Goal: Task Accomplishment & Management: Manage account settings

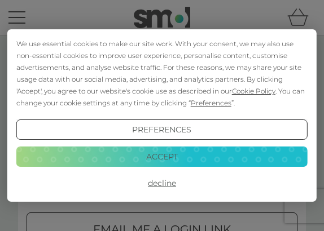
type input "avillate87@gmail.com"
click at [162, 168] on button "Login" at bounding box center [162, 168] width 271 height 33
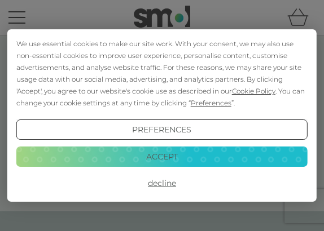
click at [165, 162] on button "Accept" at bounding box center [162, 157] width 292 height 20
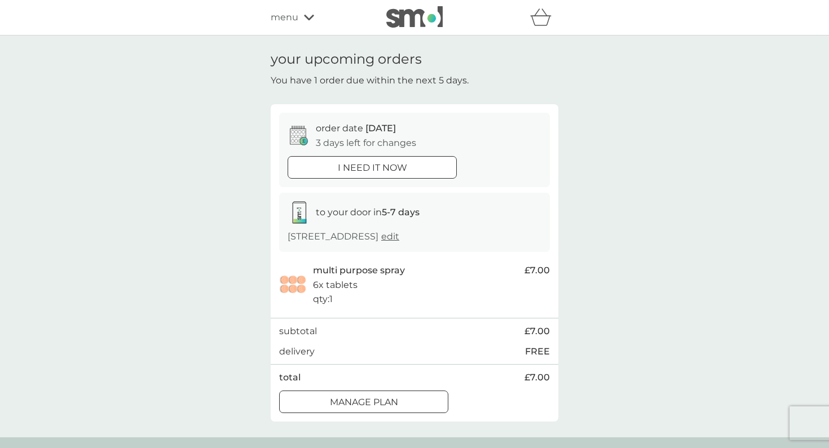
click at [323, 231] on div "Manage plan" at bounding box center [364, 402] width 168 height 15
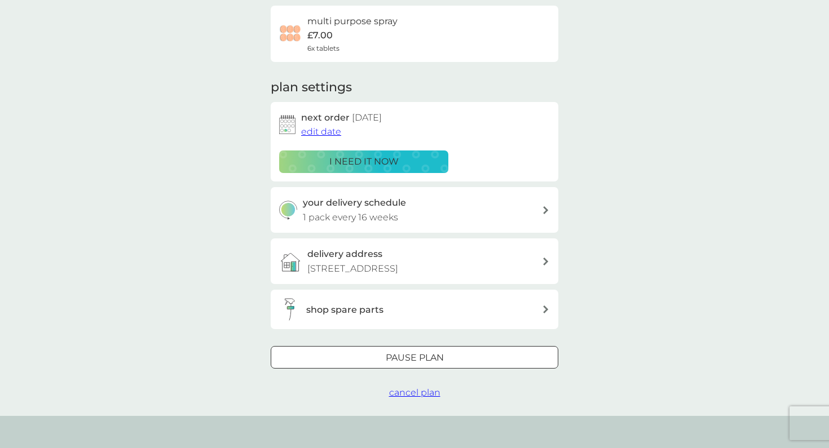
scroll to position [95, 0]
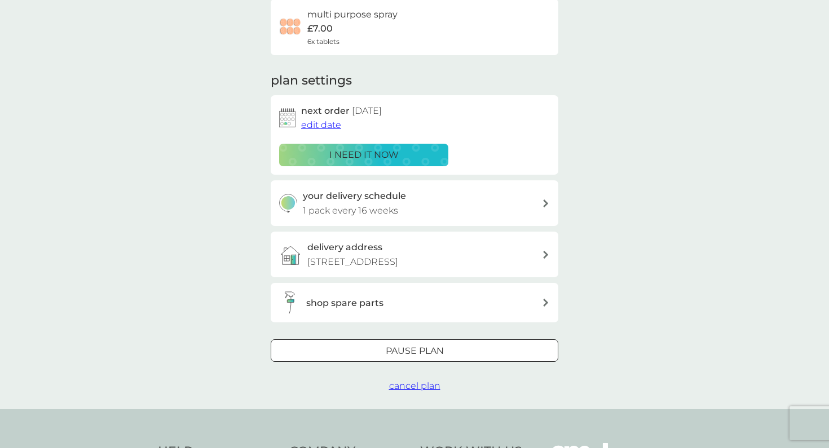
click at [323, 231] on span "cancel plan" at bounding box center [414, 386] width 51 height 11
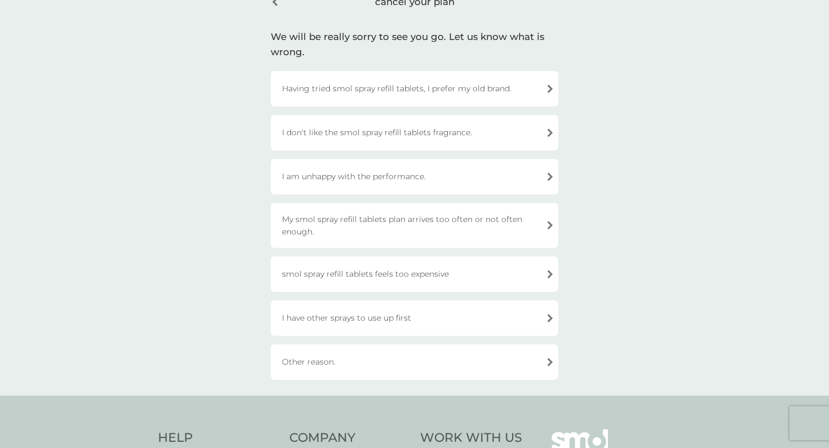
scroll to position [58, 0]
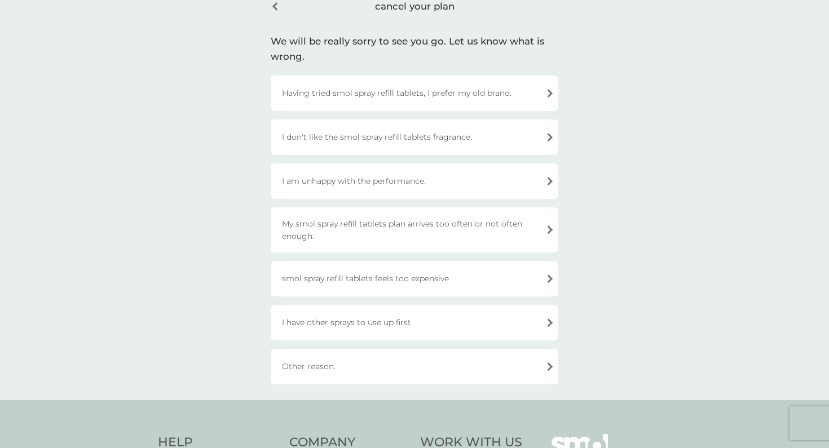
click at [323, 231] on div "Other reason." at bounding box center [415, 367] width 288 height 36
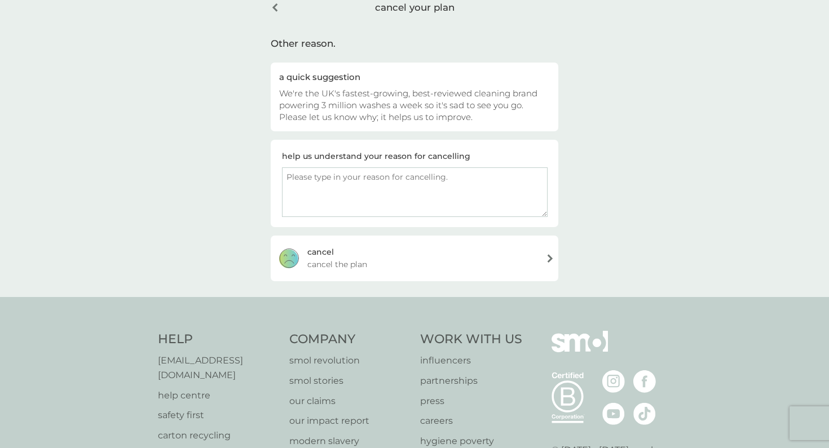
click at [323, 231] on div "[PERSON_NAME] the plan" at bounding box center [415, 258] width 288 height 45
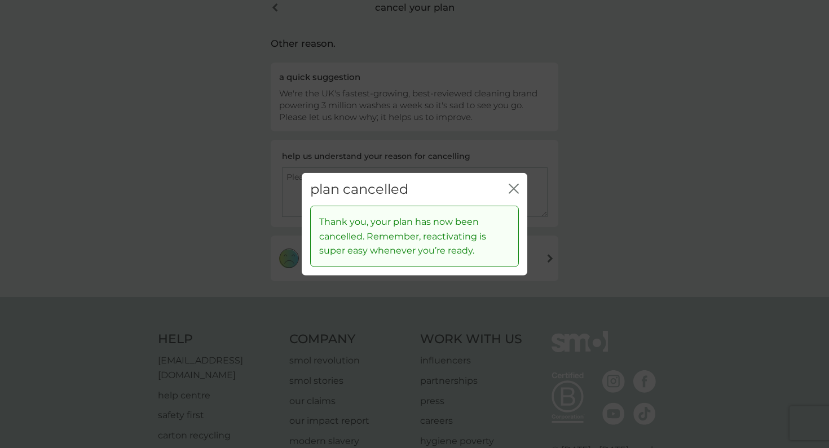
click at [323, 190] on icon "close" at bounding box center [516, 188] width 5 height 9
